Goal: Obtain resource: Download file/media

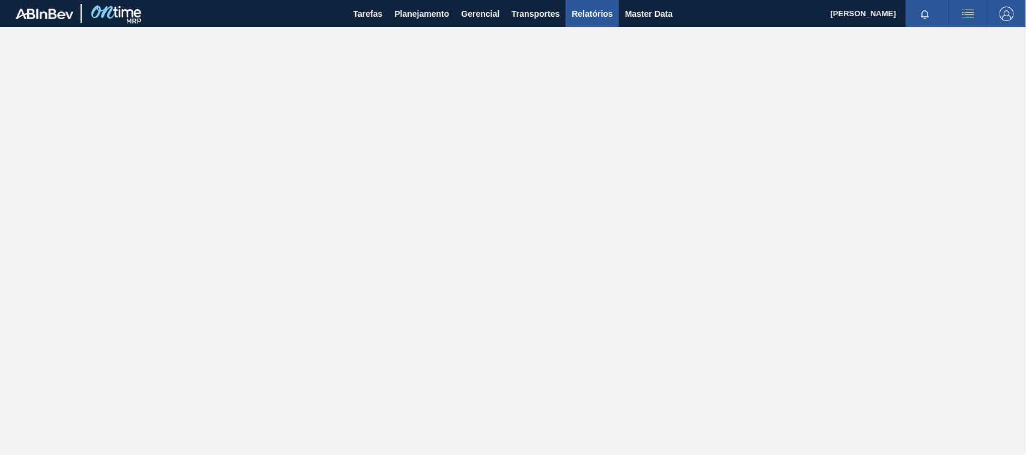
click at [586, 9] on span "Relatórios" at bounding box center [591, 14] width 41 height 14
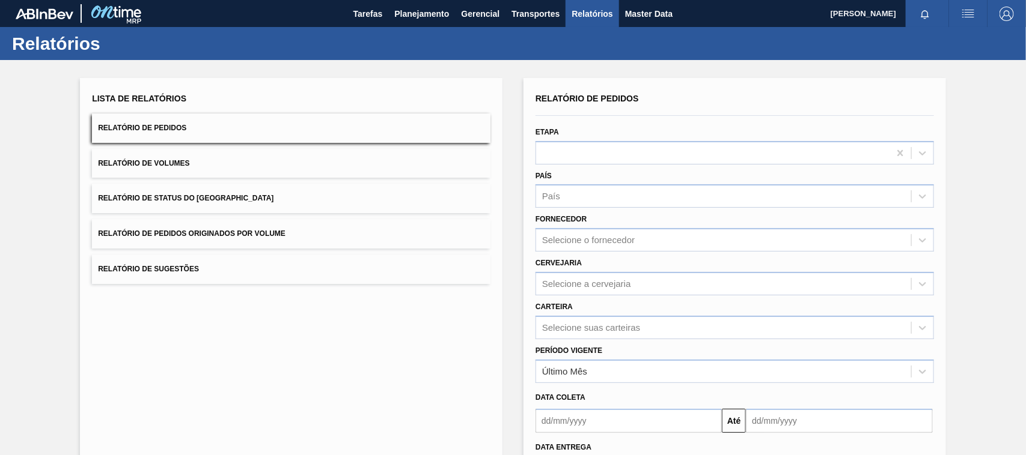
click at [233, 227] on button "Relatório de Pedidos Originados por Volume" at bounding box center [291, 233] width 398 height 29
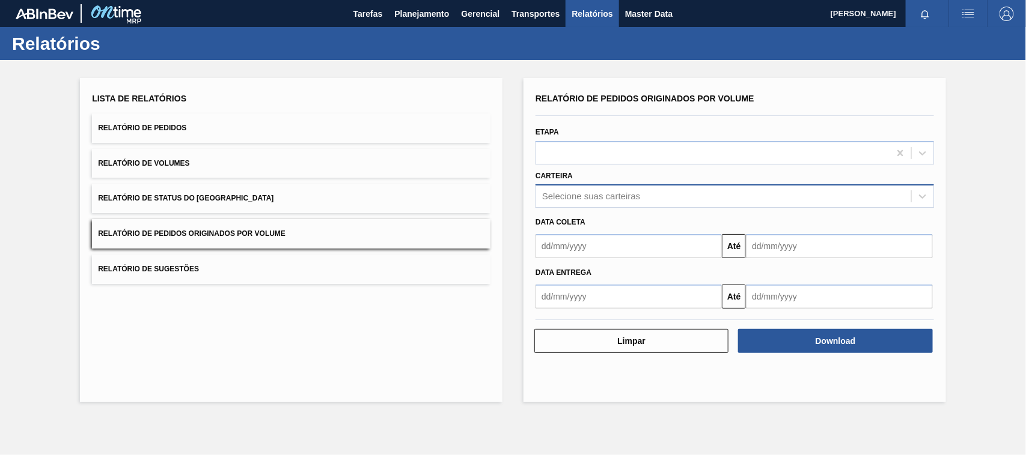
click at [580, 197] on div "Selecione suas carteiras" at bounding box center [591, 197] width 98 height 10
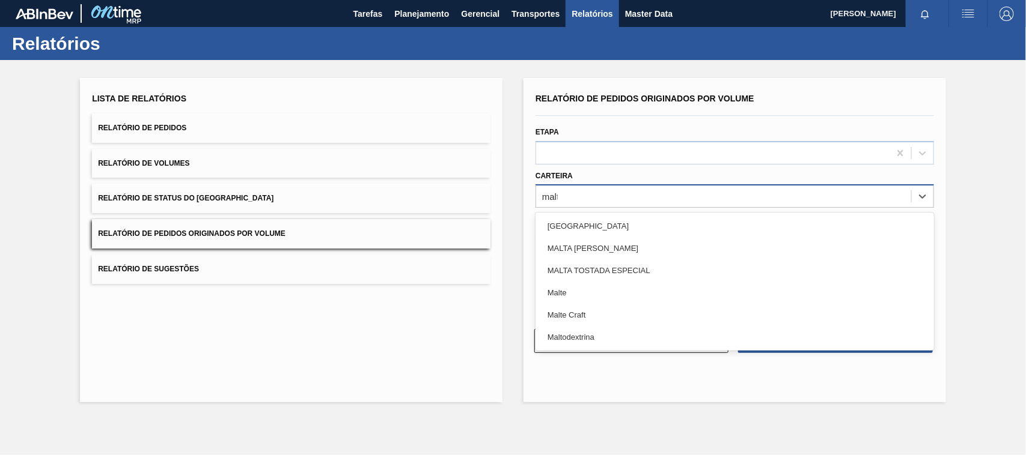
type input "malte"
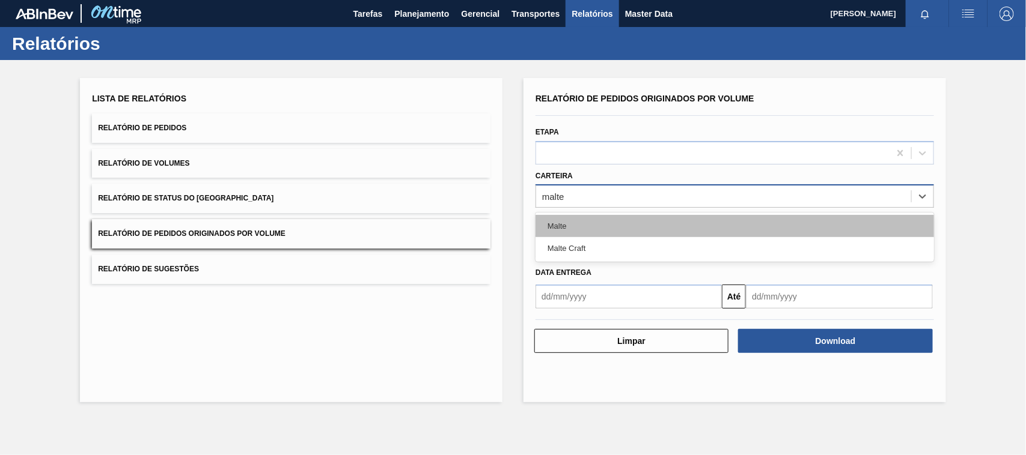
click at [568, 229] on div "Malte" at bounding box center [734, 226] width 398 height 22
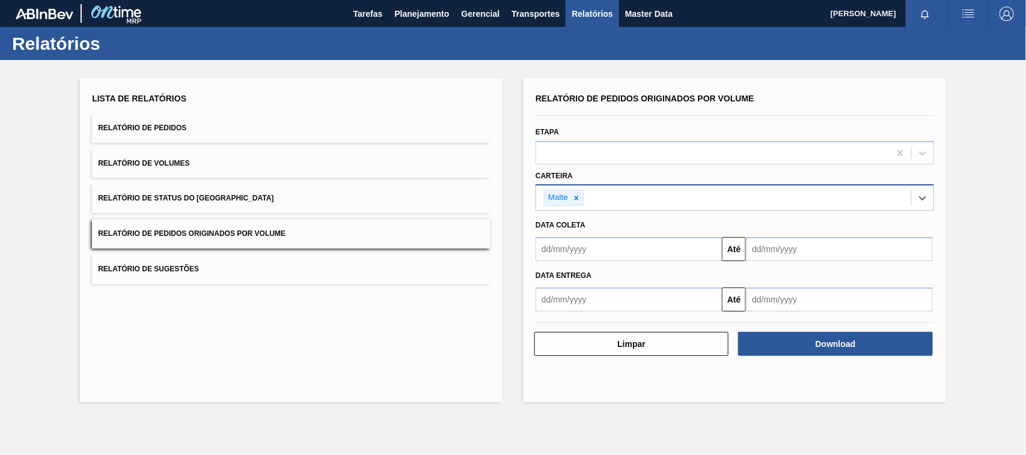
click at [578, 256] on input "text" at bounding box center [628, 249] width 186 height 24
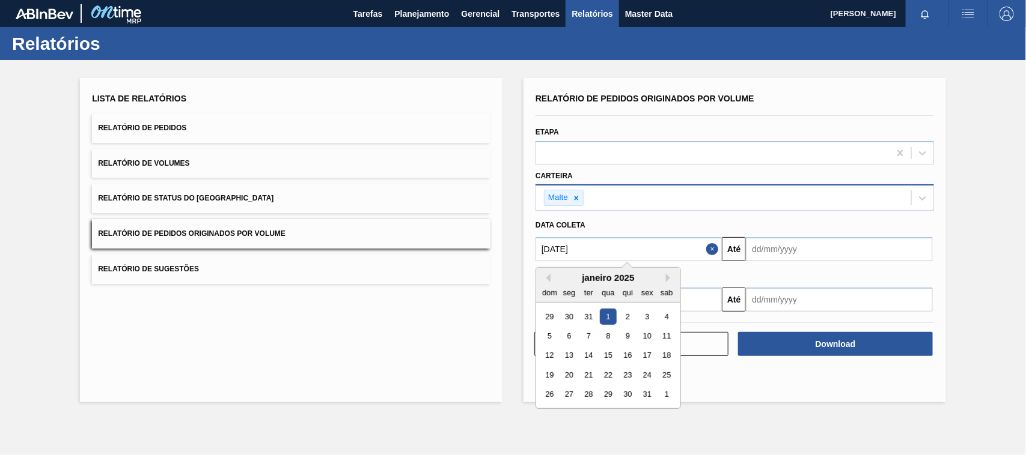
type input "[DATE]"
click at [609, 314] on div "1" at bounding box center [608, 317] width 16 height 16
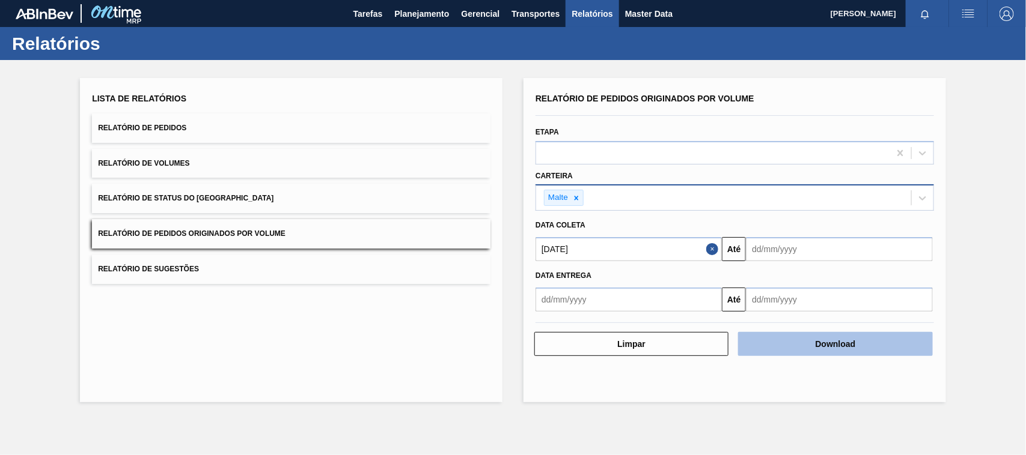
click at [797, 342] on button "Download" at bounding box center [835, 344] width 194 height 24
